Goal: Navigation & Orientation: Find specific page/section

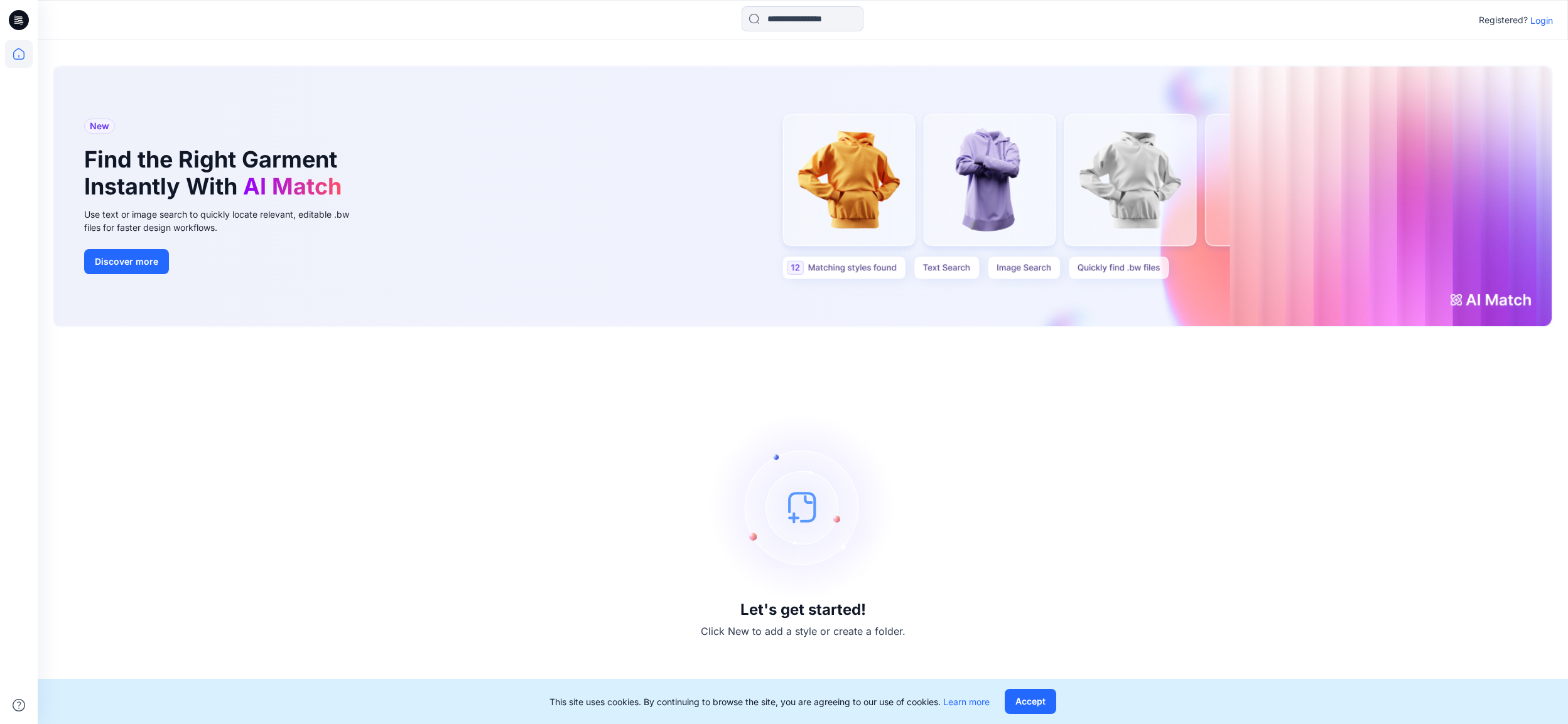
click at [1541, 26] on p "Login" at bounding box center [1541, 20] width 23 height 13
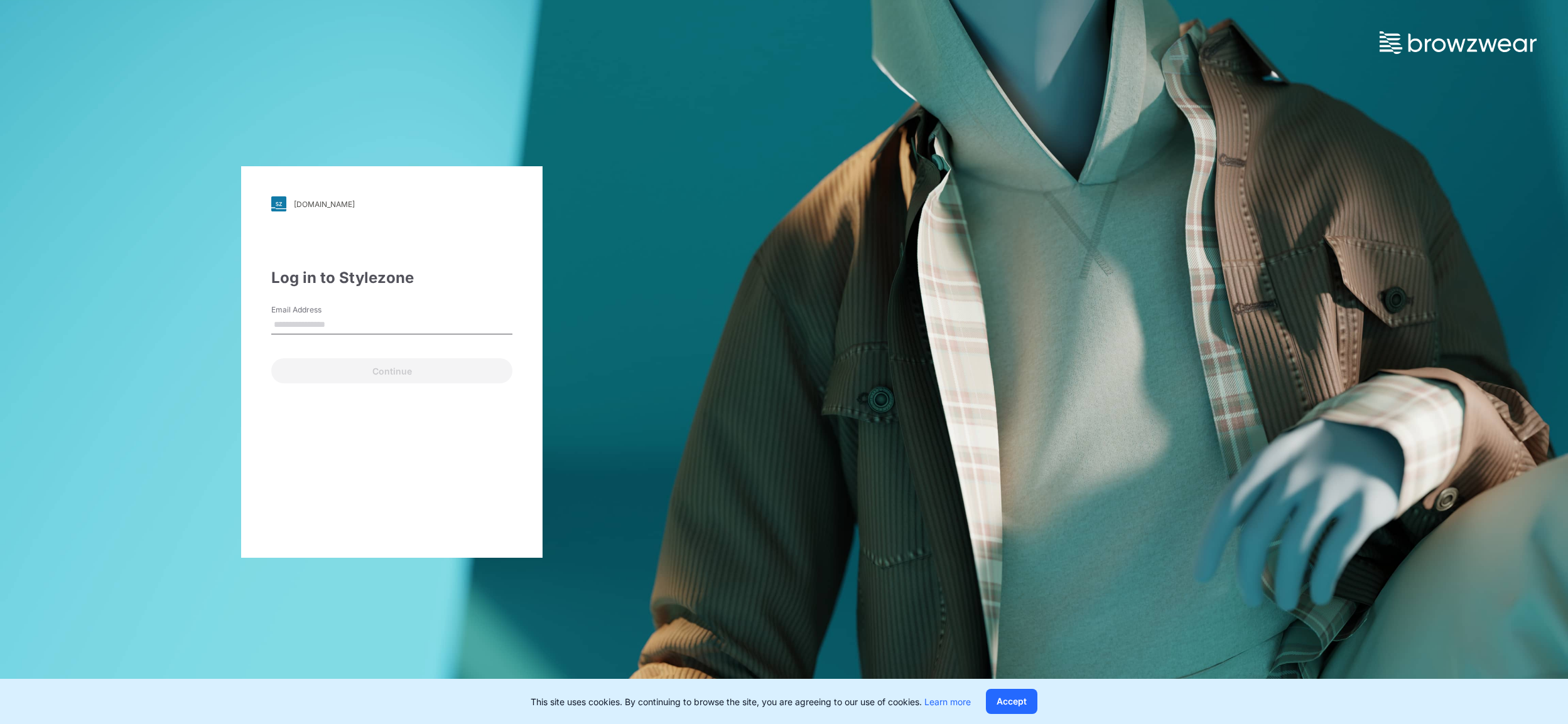
type input "*"
type input "**********"
click at [271, 358] on button "Continue" at bounding box center [392, 371] width 241 height 25
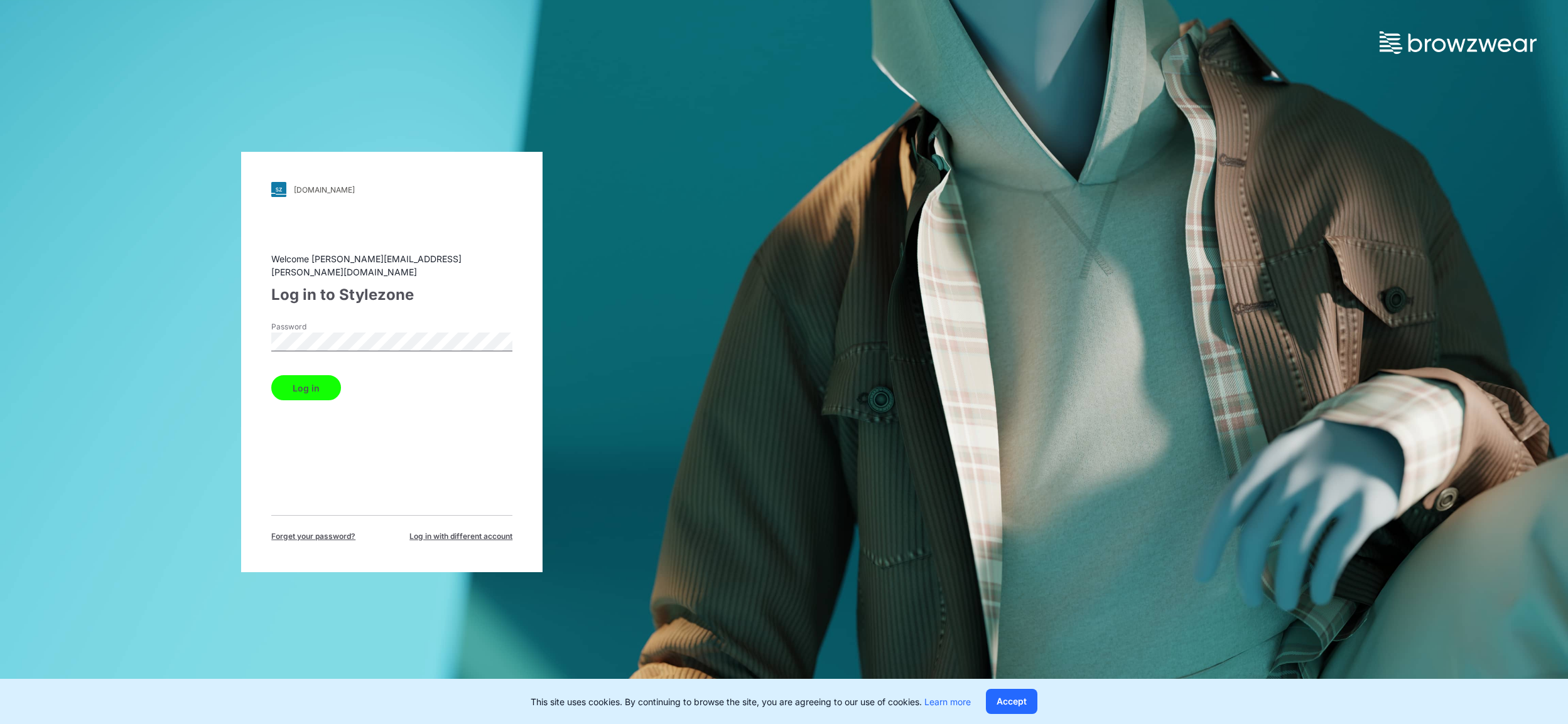
click at [301, 377] on button "Log in" at bounding box center [306, 388] width 70 height 25
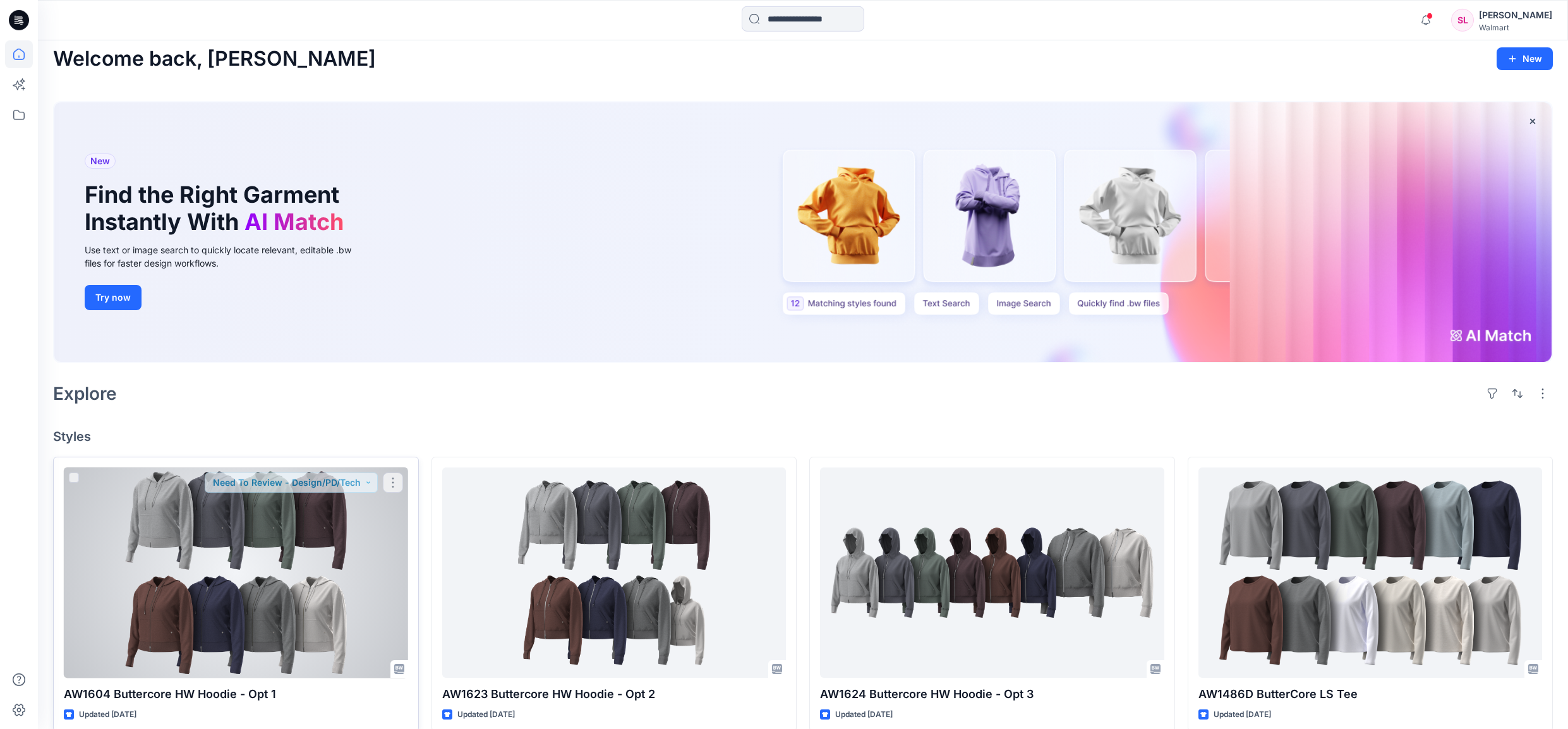
scroll to position [21, 0]
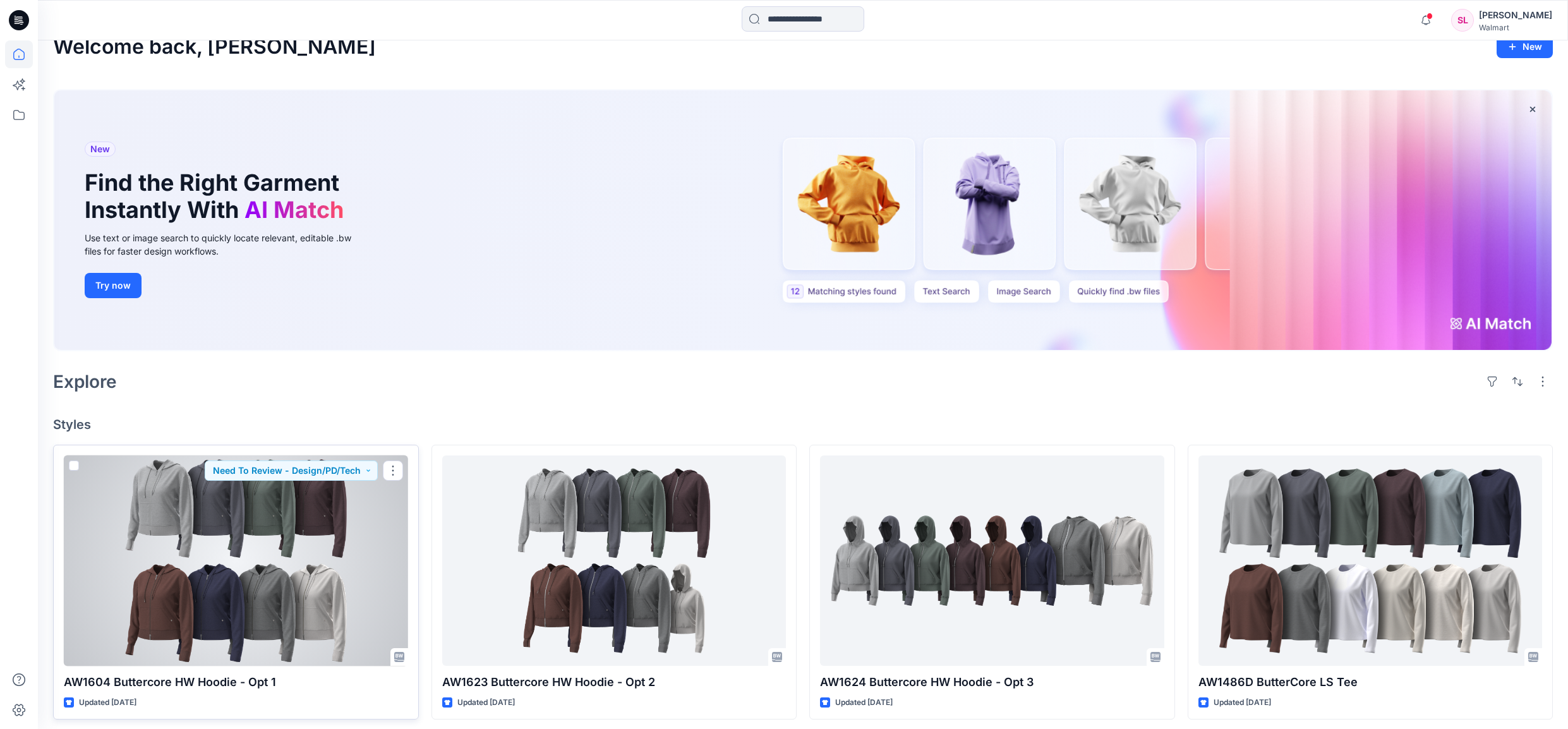
click at [264, 502] on div at bounding box center [236, 560] width 344 height 211
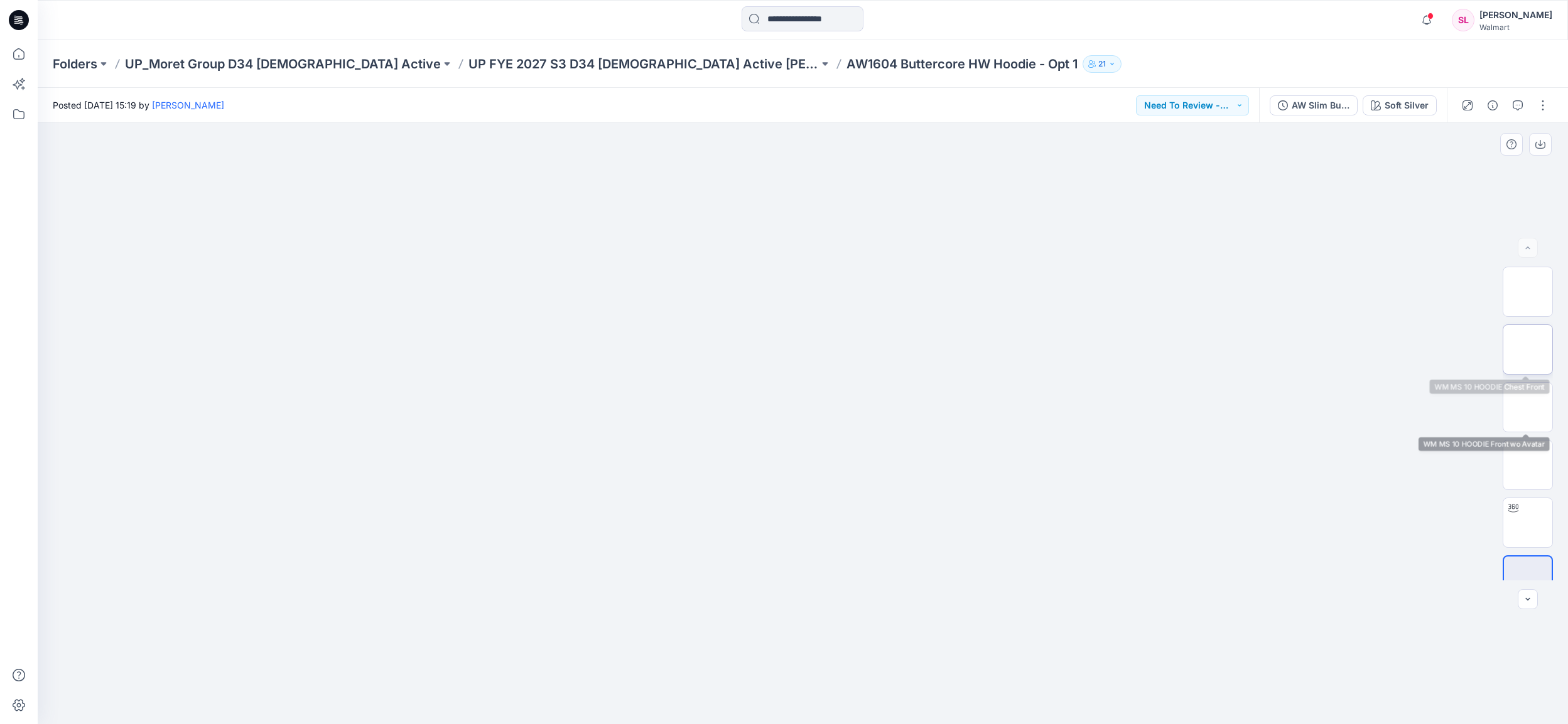
click at [1527, 349] on img at bounding box center [1527, 349] width 0 height 0
click at [1527, 523] on img at bounding box center [1527, 523] width 0 height 0
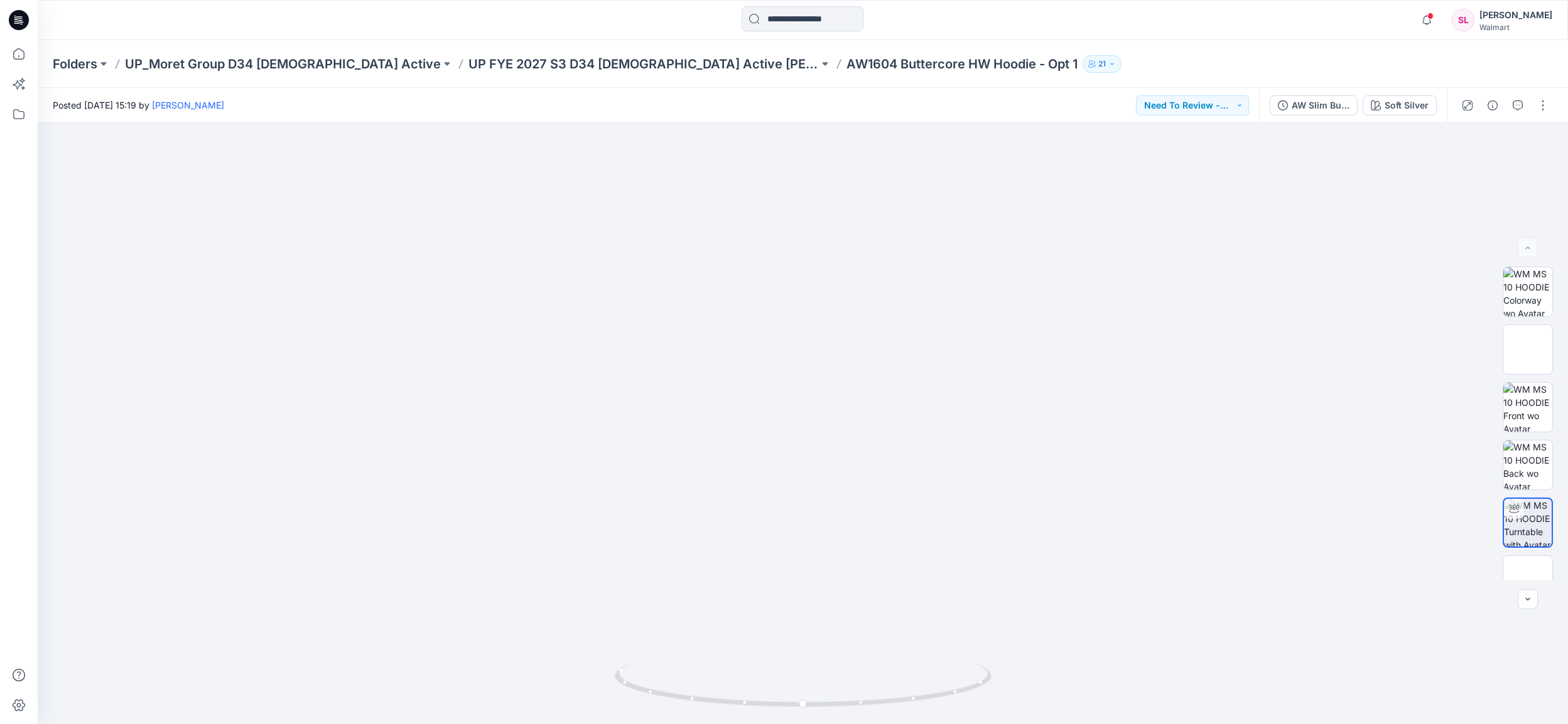
click at [475, 73] on div "Folders UP_Moret Group D34 [DEMOGRAPHIC_DATA] Active UP FYE 2027 S3 D34 [DEMOGR…" at bounding box center [803, 63] width 1530 height 48
click at [477, 67] on p "UP FYE 2027 S3 D34 [DEMOGRAPHIC_DATA] Active [PERSON_NAME] Group" at bounding box center [643, 63] width 350 height 17
